Goal: Task Accomplishment & Management: Use online tool/utility

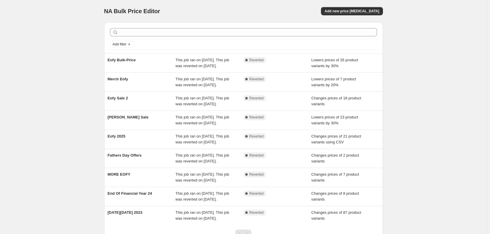
click at [69, 98] on div "NA Bulk Price Editor. This page is ready NA Bulk Price Editor Add new price [ME…" at bounding box center [243, 141] width 487 height 283
click at [366, 8] on button "Add new price [MEDICAL_DATA]" at bounding box center [352, 11] width 62 height 8
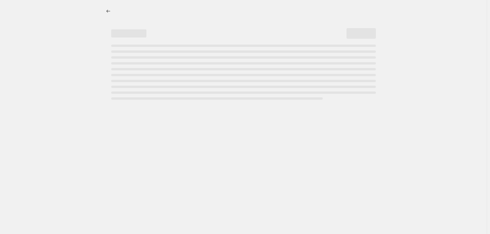
select select "percentage"
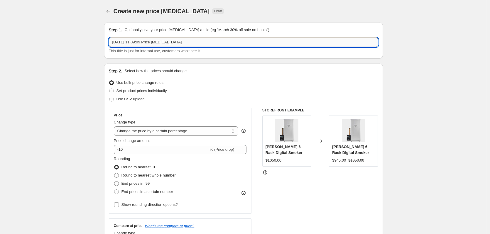
click at [219, 40] on input "[DATE] 11:09:09 Price [MEDICAL_DATA]" at bounding box center [243, 42] width 269 height 9
drag, startPoint x: 219, startPoint y: 40, endPoint x: 36, endPoint y: 24, distance: 183.7
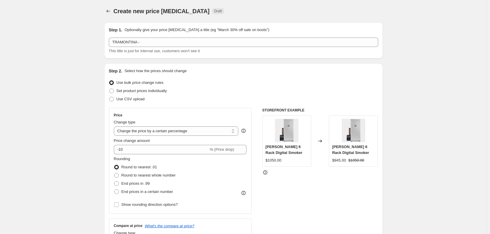
drag, startPoint x: 229, startPoint y: 103, endPoint x: 212, endPoint y: 110, distance: 18.0
click at [229, 104] on div "Step 2. Select how the prices should change Use bulk price change rules Set pro…" at bounding box center [243, 166] width 269 height 197
drag, startPoint x: 108, startPoint y: 114, endPoint x: 99, endPoint y: 117, distance: 9.3
click at [106, 116] on div "Step 2. Select how the prices should change Use bulk price change rules Set pro…" at bounding box center [243, 166] width 279 height 206
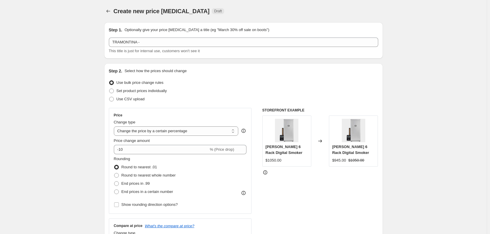
click at [171, 33] on p "Optionally give your price [MEDICAL_DATA] a title (eg "March 30% off sale on bo…" at bounding box center [196, 30] width 145 height 6
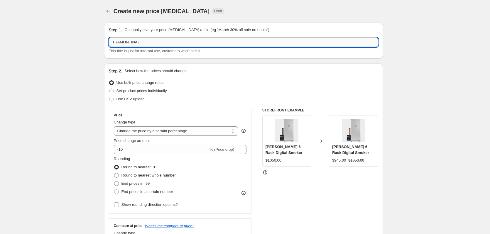
click at [167, 39] on input "TRAMONTINA -" at bounding box center [243, 42] width 269 height 9
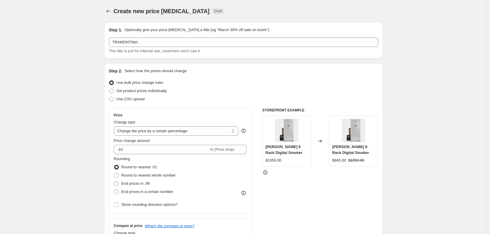
click at [161, 73] on p "Select how the prices should change" at bounding box center [155, 71] width 62 height 6
click at [205, 101] on div "Use CSV upload" at bounding box center [243, 99] width 269 height 8
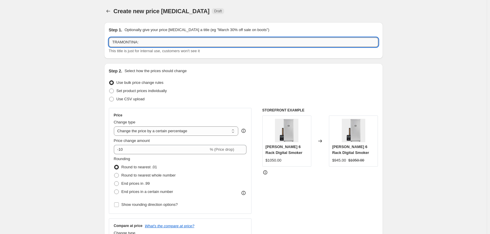
click at [171, 42] on input "TRAMONTINA:" at bounding box center [243, 42] width 269 height 9
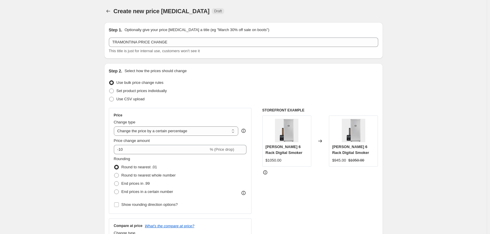
drag, startPoint x: 138, startPoint y: 79, endPoint x: 165, endPoint y: 69, distance: 28.9
click at [138, 80] on label "Use bulk price change rules" at bounding box center [136, 83] width 55 height 8
click at [109, 80] on input "Use bulk price change rules" at bounding box center [109, 80] width 0 height 0
click at [207, 37] on div "Step 1. Optionally give your price [MEDICAL_DATA] a title (eg "March 30% off sa…" at bounding box center [243, 40] width 269 height 27
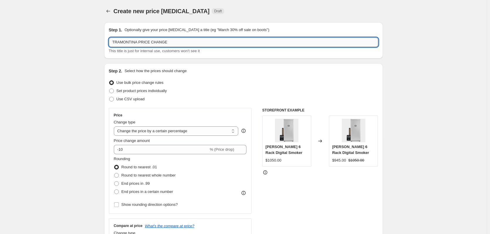
click at [207, 41] on input "TRAMONTINA PRICE CHANGE" at bounding box center [243, 42] width 269 height 9
type input "TRAMONTINA PRICE CHANGE 20%"
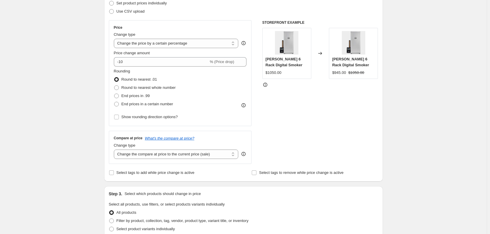
scroll to position [88, 0]
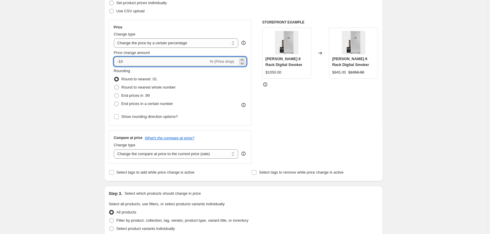
click at [157, 58] on input "-10" at bounding box center [161, 61] width 95 height 9
type input "-1"
type input "-20"
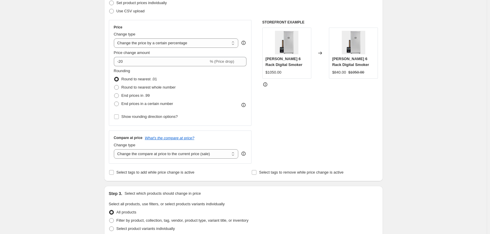
click at [82, 71] on div "Create new price [MEDICAL_DATA]. This page is ready Create new price [MEDICAL_D…" at bounding box center [243, 205] width 487 height 587
click at [87, 102] on div "Create new price [MEDICAL_DATA]. This page is ready Create new price [MEDICAL_D…" at bounding box center [243, 205] width 487 height 587
click at [128, 95] on span "End prices in .99" at bounding box center [135, 95] width 28 height 4
click at [114, 94] on input "End prices in .99" at bounding box center [114, 93] width 0 height 0
radio input "true"
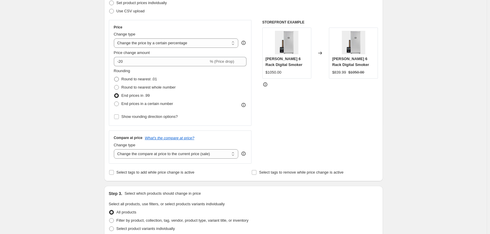
click at [136, 79] on span "Round to nearest .01" at bounding box center [139, 79] width 36 height 4
click at [114, 77] on input "Round to nearest .01" at bounding box center [114, 77] width 0 height 0
radio input "true"
click at [44, 102] on div "Create new price [MEDICAL_DATA]. This page is ready Create new price [MEDICAL_D…" at bounding box center [243, 205] width 487 height 587
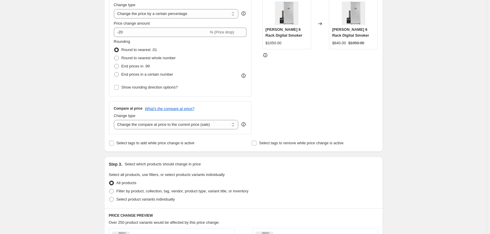
scroll to position [147, 0]
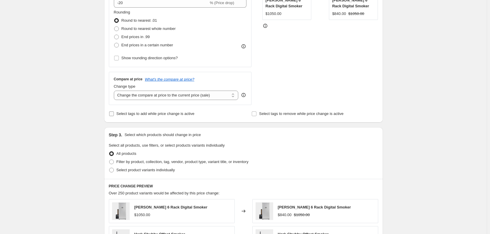
click at [116, 113] on label "Select tags to add while price change is active" at bounding box center [152, 114] width 86 height 8
click at [114, 113] on input "Select tags to add while price change is active" at bounding box center [111, 114] width 5 height 5
checkbox input "true"
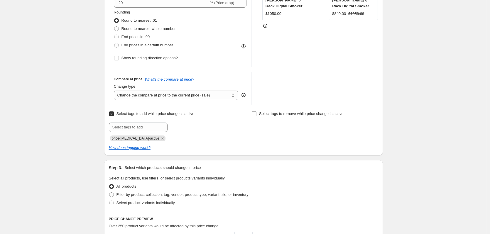
click at [123, 122] on div "Select tags to add while price change is active Submit price-[MEDICAL_DATA]-act…" at bounding box center [172, 126] width 126 height 32
click at [126, 126] on input "text" at bounding box center [138, 127] width 59 height 9
click at [114, 129] on input "athers_day_25" at bounding box center [138, 127] width 59 height 9
click at [113, 127] on input "athers_day_25" at bounding box center [138, 127] width 59 height 9
click at [115, 128] on input "athers_day_25" at bounding box center [138, 127] width 59 height 9
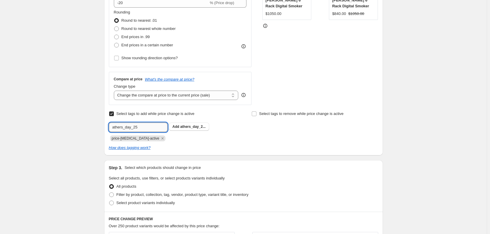
click at [116, 128] on input "athers_day_25" at bounding box center [138, 127] width 59 height 9
type input "Fathers_day_25"
click at [91, 142] on div "Create new price [MEDICAL_DATA]. This page is ready Create new price [MEDICAL_D…" at bounding box center [243, 162] width 487 height 619
click at [238, 148] on div "How does tagging work?" at bounding box center [243, 148] width 269 height 6
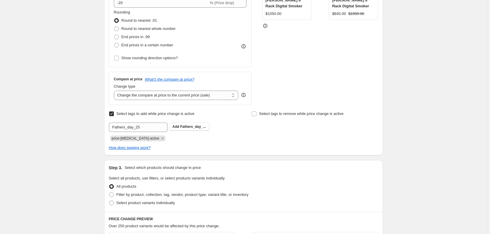
click at [424, 125] on div "Create new price [MEDICAL_DATA]. This page is ready Create new price [MEDICAL_D…" at bounding box center [243, 162] width 487 height 619
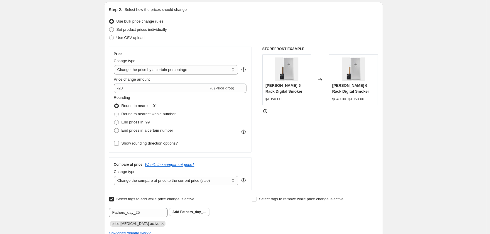
scroll to position [59, 0]
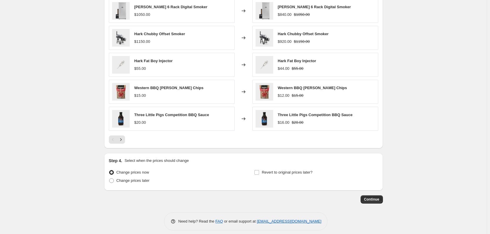
scroll to position [381, 0]
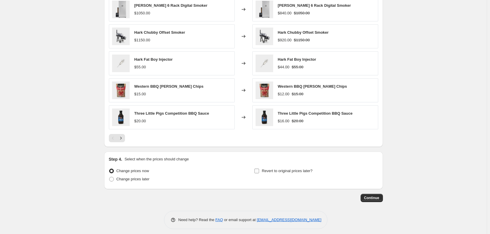
click at [272, 171] on span "Revert to original prices later?" at bounding box center [287, 171] width 51 height 4
click at [259, 171] on input "Revert to original prices later?" at bounding box center [256, 171] width 5 height 5
checkbox input "true"
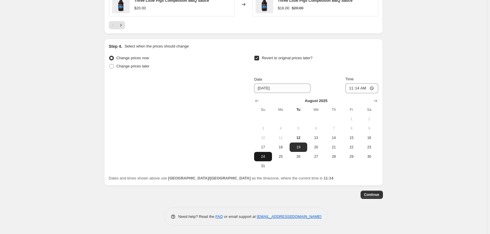
scroll to position [495, 0]
click at [378, 98] on icon "Show next month, September 2025" at bounding box center [375, 100] width 6 height 6
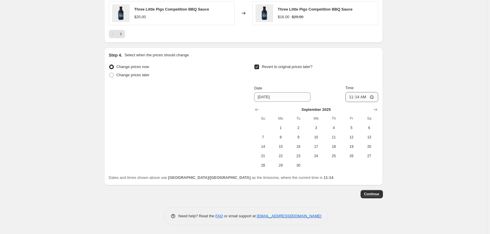
scroll to position [486, 0]
click at [352, 127] on span "5" at bounding box center [351, 128] width 13 height 5
click at [342, 129] on button "4" at bounding box center [334, 127] width 18 height 9
type input "[DATE]"
click at [355, 95] on input "11:14" at bounding box center [361, 97] width 33 height 10
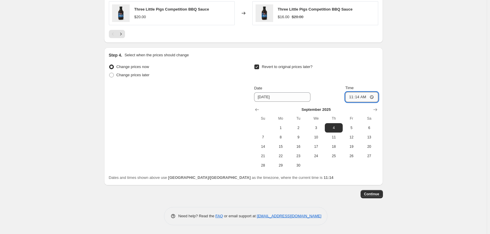
click at [358, 98] on input "11:14" at bounding box center [361, 97] width 33 height 10
type input "23:59"
click at [371, 194] on span "Continue" at bounding box center [371, 194] width 15 height 5
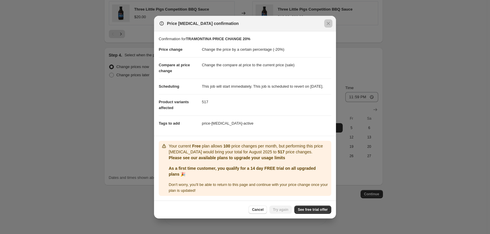
click at [76, 128] on div at bounding box center [245, 117] width 490 height 234
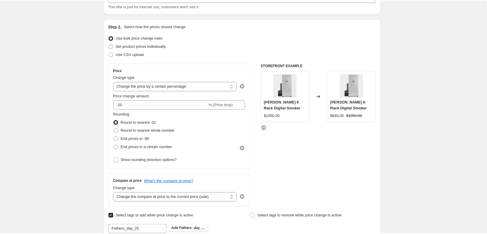
scroll to position [0, 0]
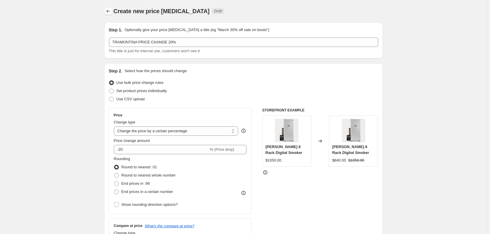
click at [111, 8] on button "Price change jobs" at bounding box center [108, 11] width 8 height 8
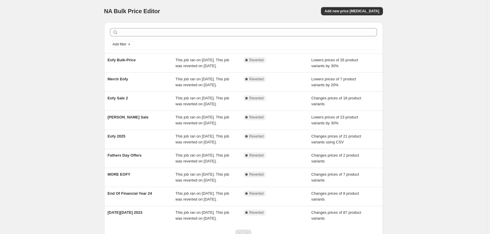
click at [86, 82] on div "NA Bulk Price Editor. This page is ready NA Bulk Price Editor Add new price [ME…" at bounding box center [243, 141] width 487 height 283
